Goal: Information Seeking & Learning: Learn about a topic

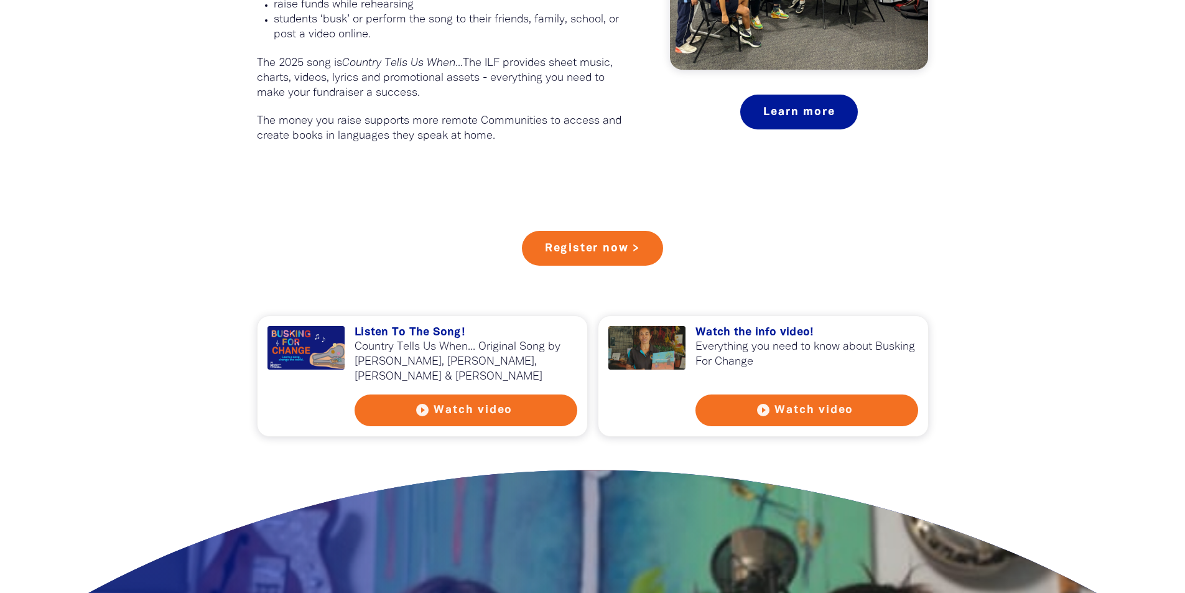
scroll to position [980, 0]
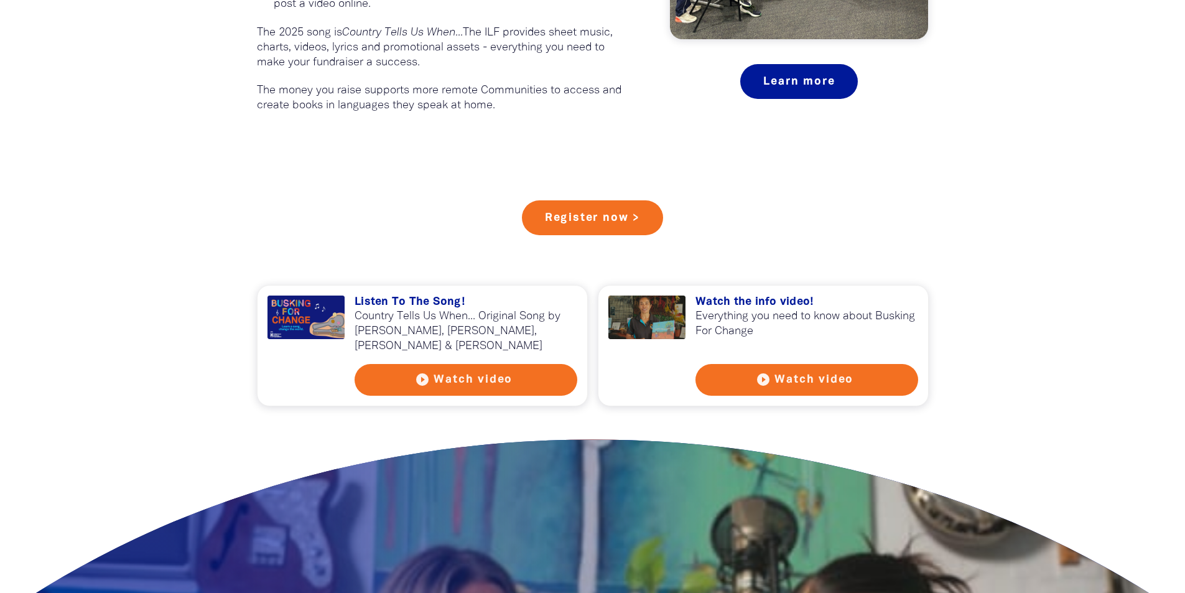
click at [431, 302] on h3 "Listen To The Song!" at bounding box center [466, 302] width 223 height 14
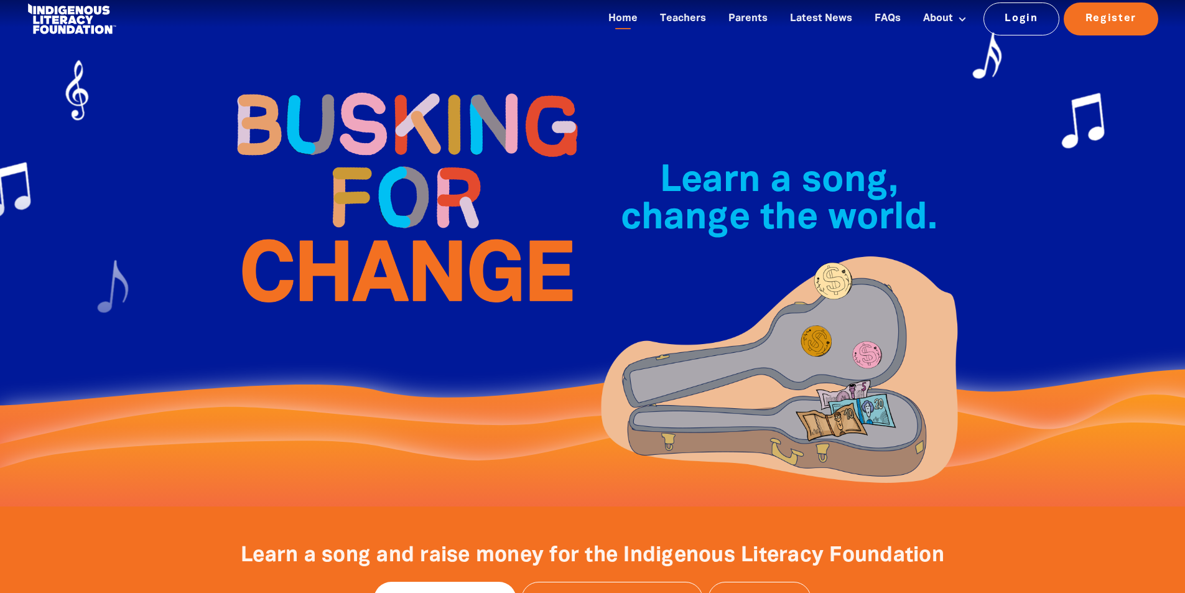
scroll to position [0, 0]
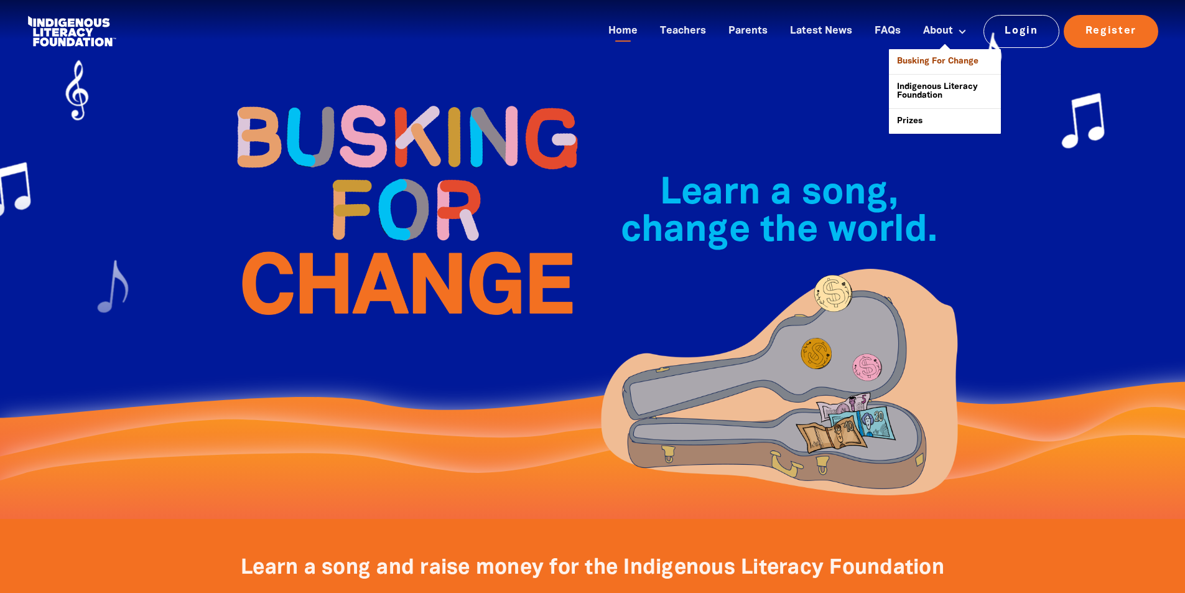
click at [926, 60] on link "Busking For Change" at bounding box center [945, 61] width 112 height 25
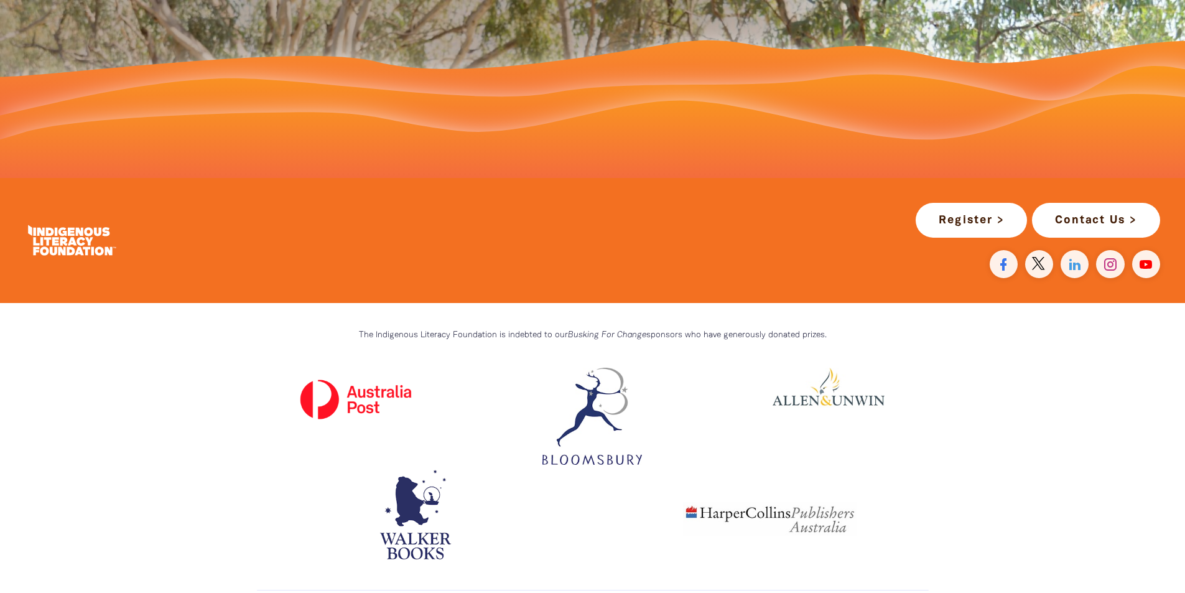
scroll to position [3618, 0]
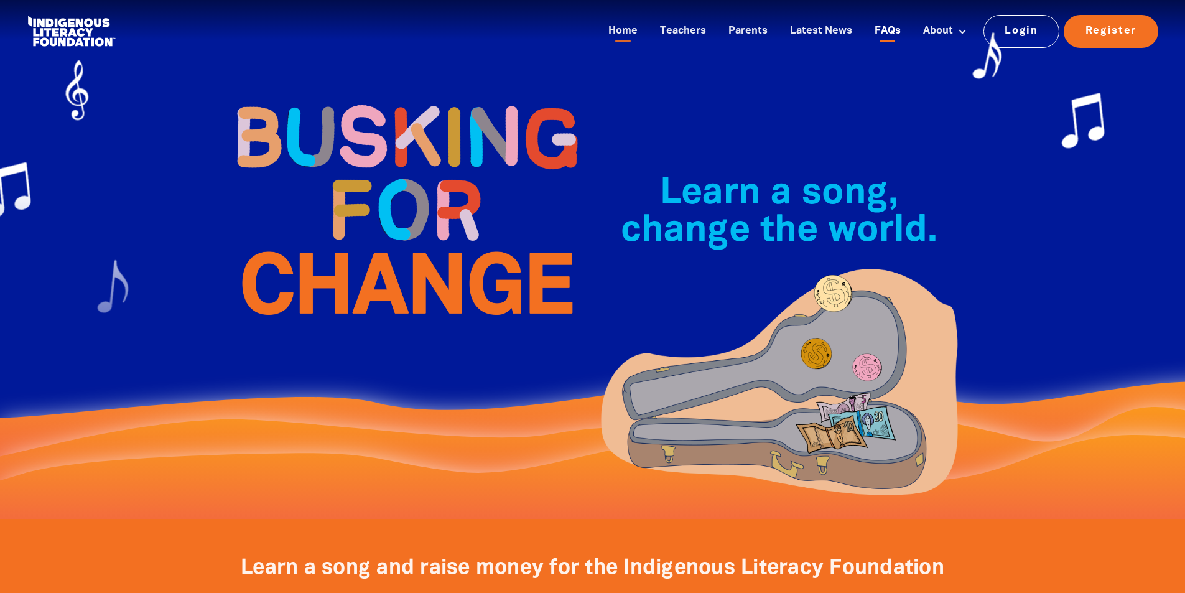
click at [900, 27] on link "FAQs" at bounding box center [887, 31] width 41 height 21
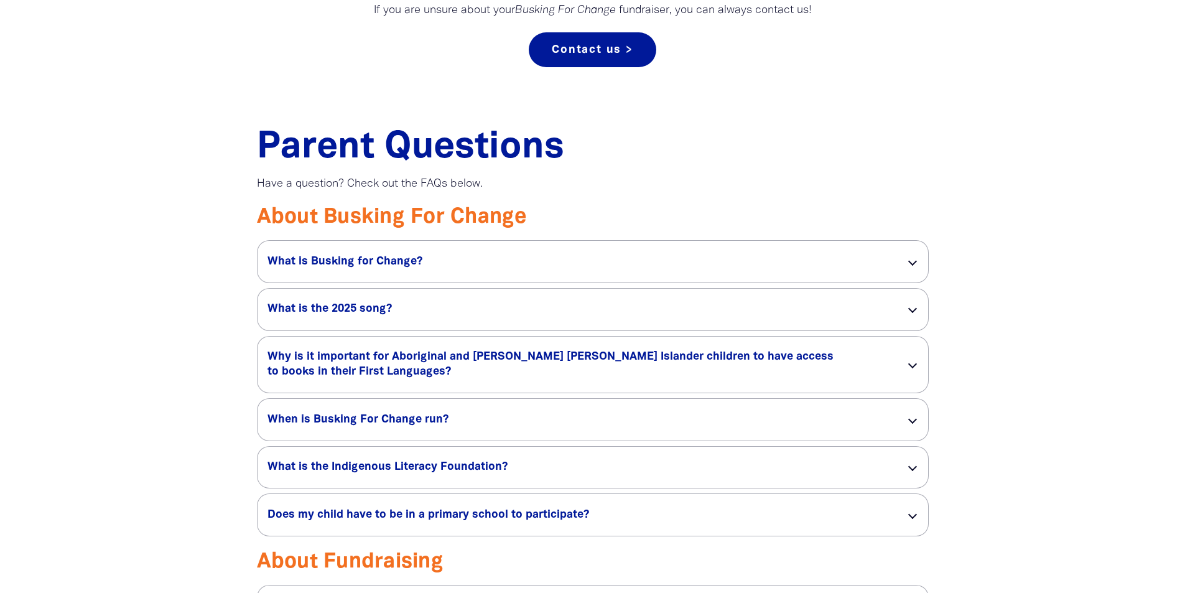
scroll to position [840, 0]
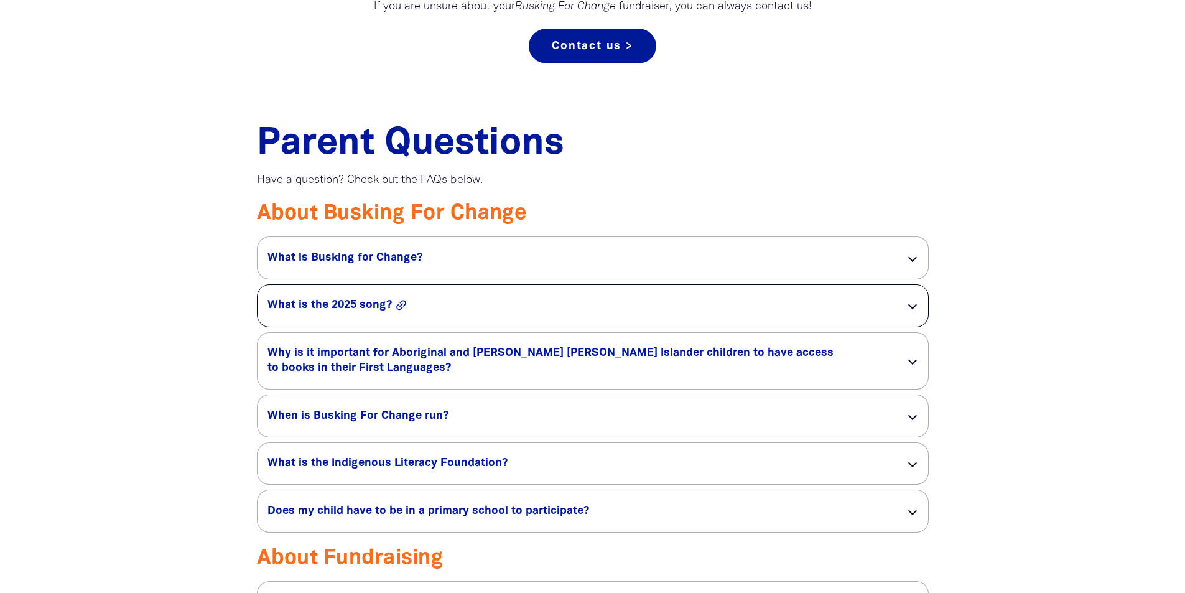
click at [447, 301] on button "link" at bounding box center [425, 305] width 63 height 14
click at [906, 308] on div "What is the 2025 song? link" at bounding box center [593, 306] width 671 height 42
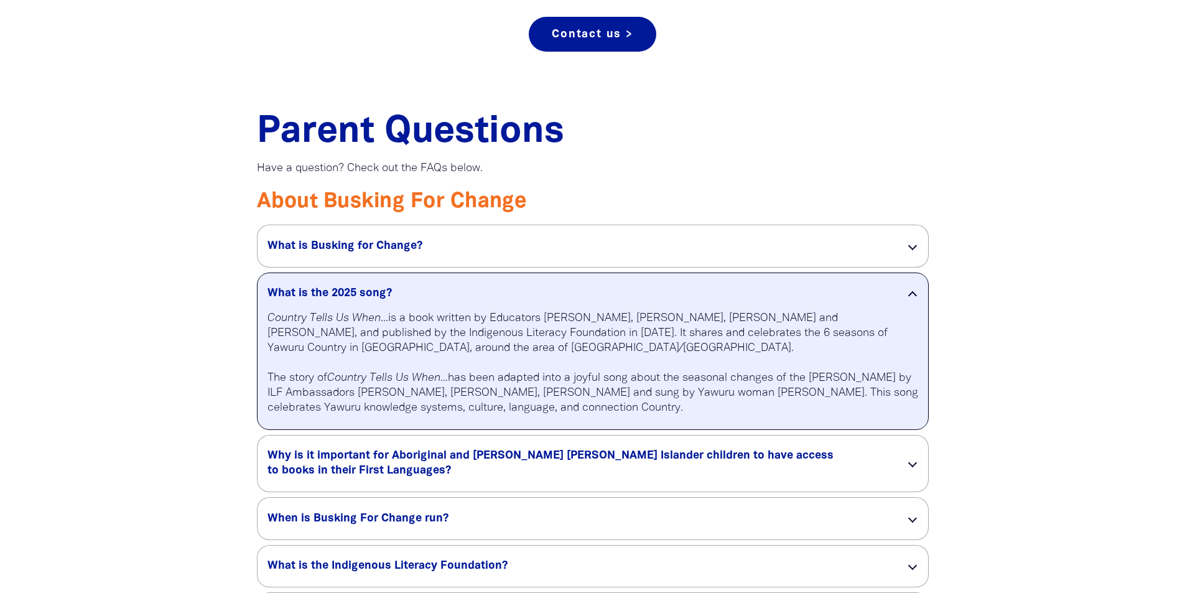
scroll to position [855, 0]
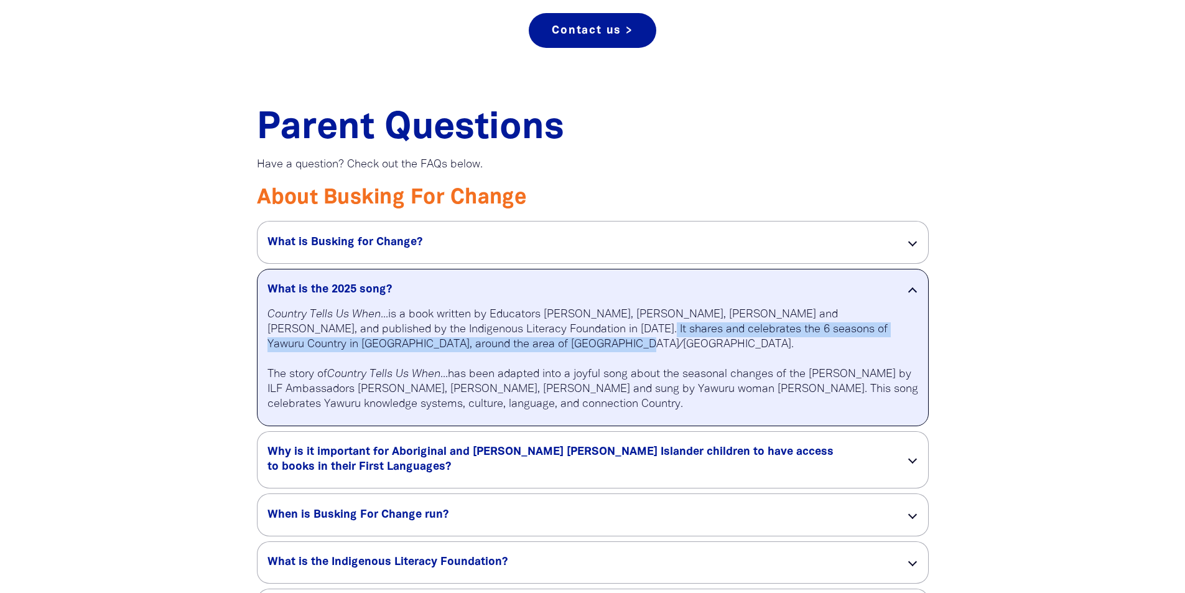
drag, startPoint x: 560, startPoint y: 329, endPoint x: 570, endPoint y: 340, distance: 14.5
click at [570, 340] on p "Country Tells Us When... is a book written by Educators Tsheena Cooper, Mary Du…" at bounding box center [593, 359] width 651 height 105
copy p "It shares and celebrates the 6 seasons of Yawuru Country in Western Australia, …"
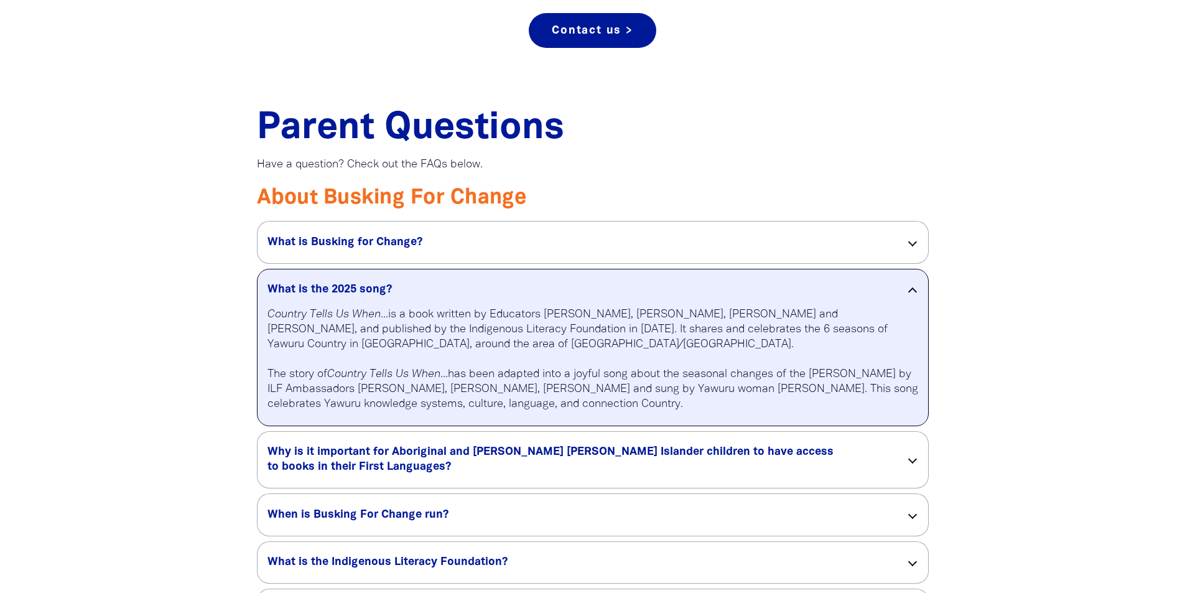
click at [299, 379] on p "Country Tells Us When... is a book written by Educators Tsheena Cooper, Mary Du…" at bounding box center [593, 359] width 651 height 105
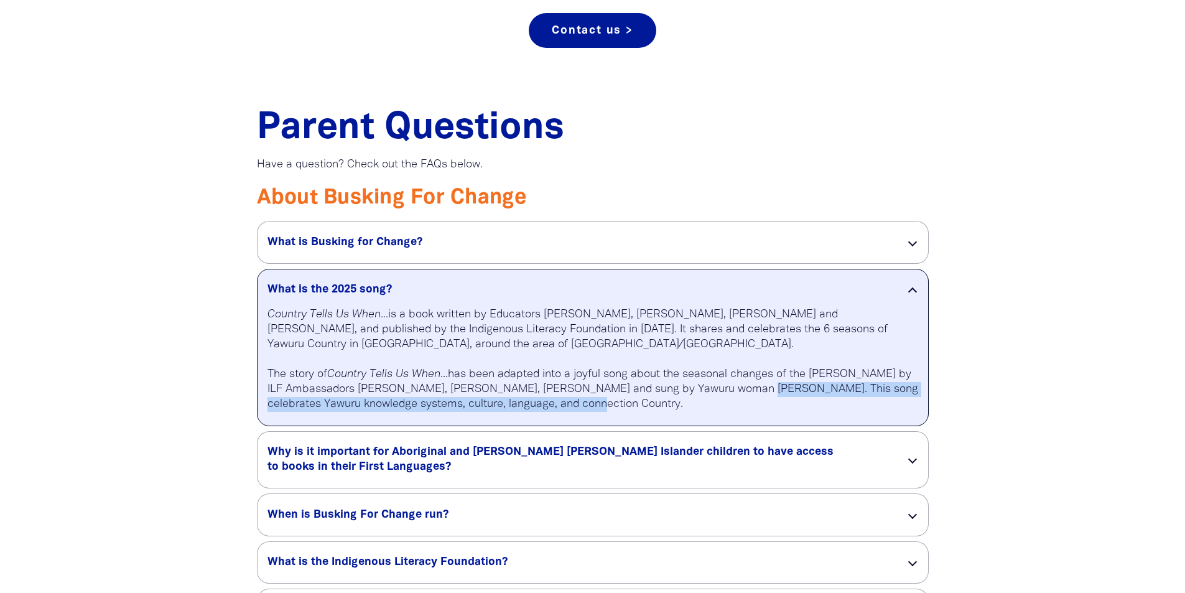
drag, startPoint x: 605, startPoint y: 406, endPoint x: 732, endPoint y: 386, distance: 128.4
click at [732, 386] on p "Country Tells Us When... is a book written by Educators Tsheena Cooper, Mary Du…" at bounding box center [593, 359] width 651 height 105
copy p "This song celebrates Yawuru knowledge systems, culture, language, and connectio…"
